Goal: Find contact information: Find contact information

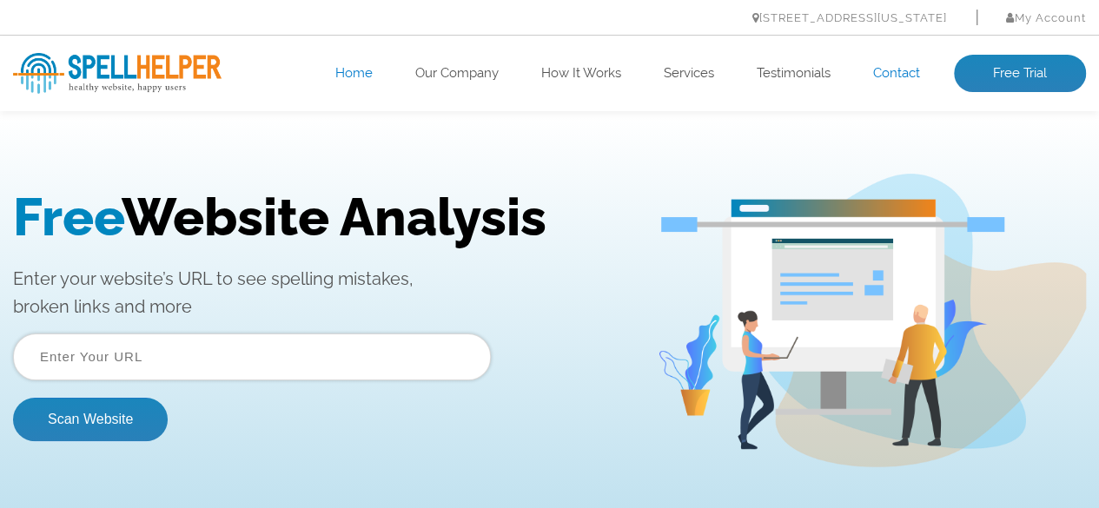
click at [893, 69] on link "Contact" at bounding box center [896, 73] width 47 height 17
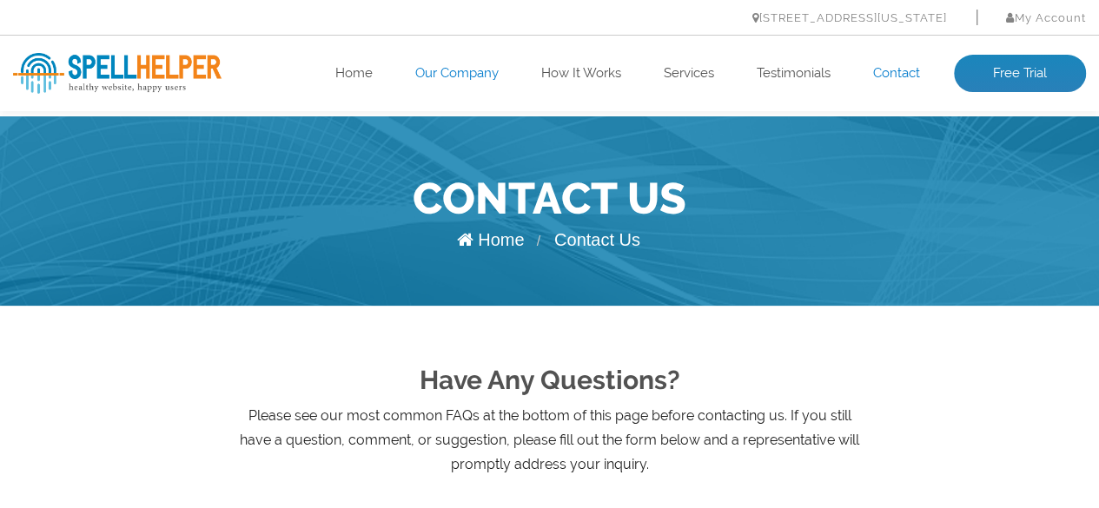
click at [445, 74] on link "Our Company" at bounding box center [456, 73] width 83 height 17
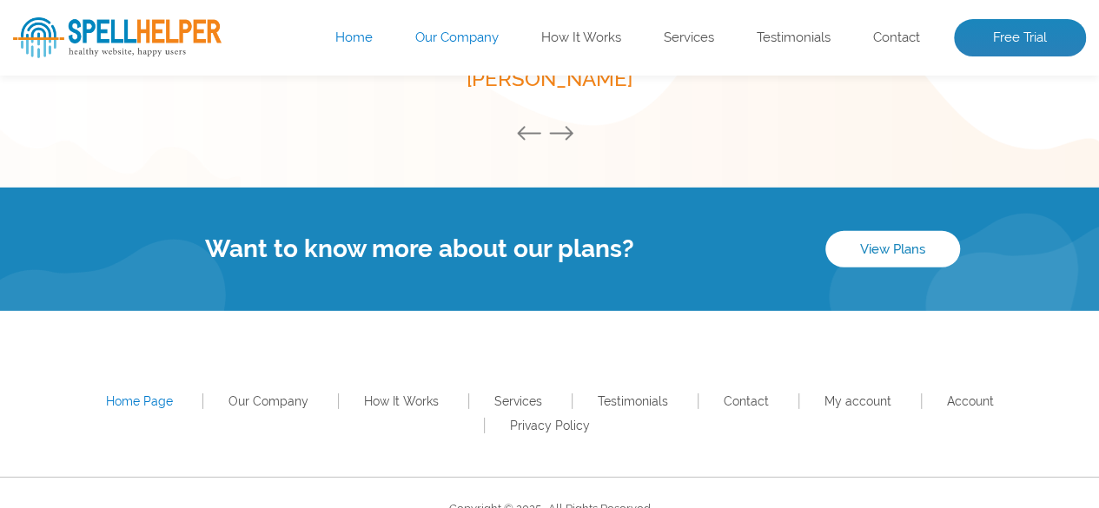
scroll to position [2621, 0]
